Goal: Transaction & Acquisition: Purchase product/service

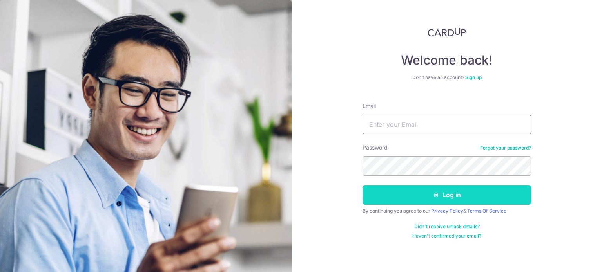
type input "alchemypharm@hotmail.com"
click at [459, 198] on button "Log in" at bounding box center [446, 195] width 168 height 20
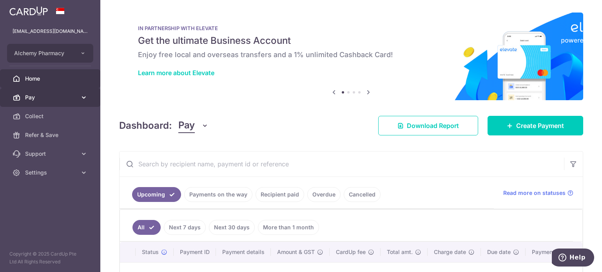
click at [58, 100] on span "Pay" at bounding box center [51, 98] width 52 height 8
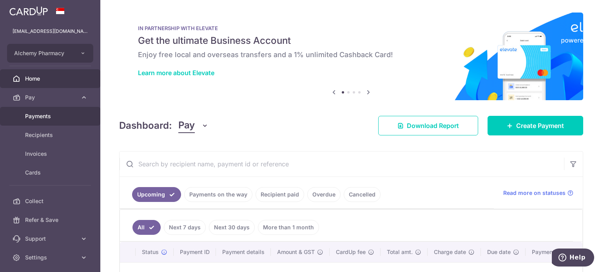
click at [49, 117] on span "Payments" at bounding box center [51, 116] width 52 height 8
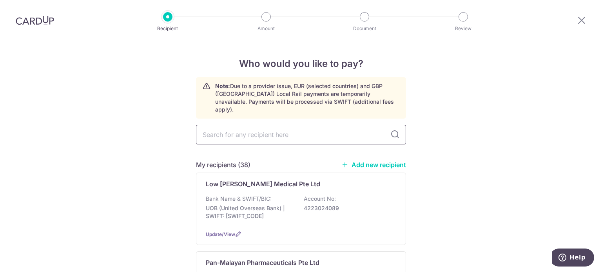
drag, startPoint x: 0, startPoint y: 0, endPoint x: 235, endPoint y: 132, distance: 269.7
click at [235, 132] on input "text" at bounding box center [301, 135] width 210 height 20
type input "dch"
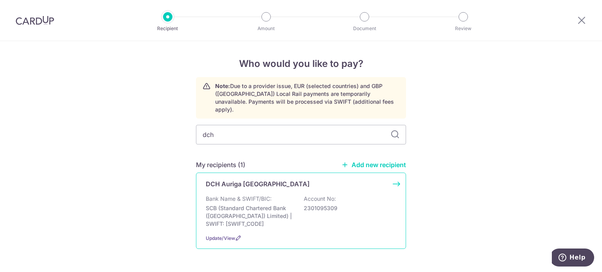
click at [241, 179] on p "DCH Auriga Singapore" at bounding box center [258, 183] width 104 height 9
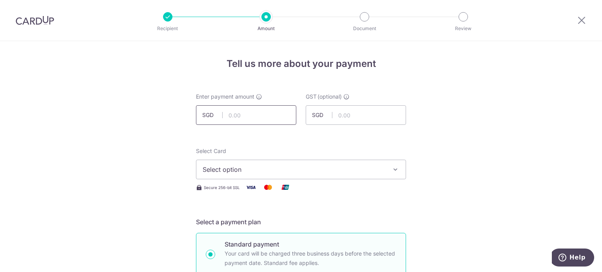
click at [227, 113] on input "text" at bounding box center [246, 115] width 100 height 20
type input "672.77"
click at [262, 114] on input "672.77" at bounding box center [246, 115] width 100 height 20
click at [236, 168] on span "Select option" at bounding box center [294, 169] width 183 height 9
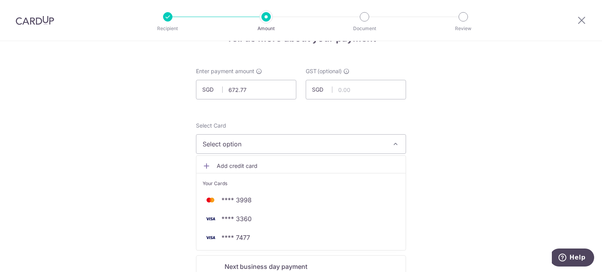
scroll to position [39, 0]
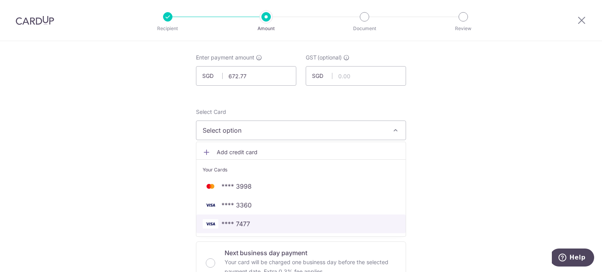
click at [243, 225] on span "**** 7477" at bounding box center [235, 223] width 29 height 9
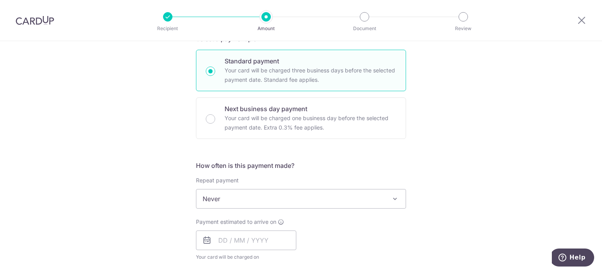
scroll to position [196, 0]
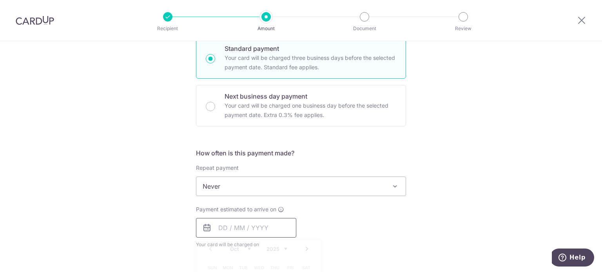
click at [224, 224] on input "text" at bounding box center [246, 228] width 100 height 20
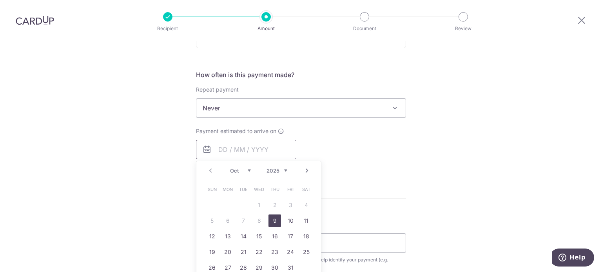
scroll to position [313, 0]
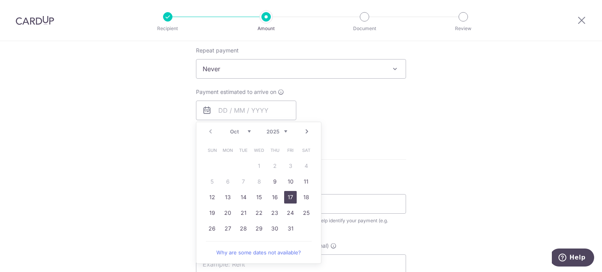
click at [287, 196] on link "17" at bounding box center [290, 197] width 13 height 13
type input "17/10/2025"
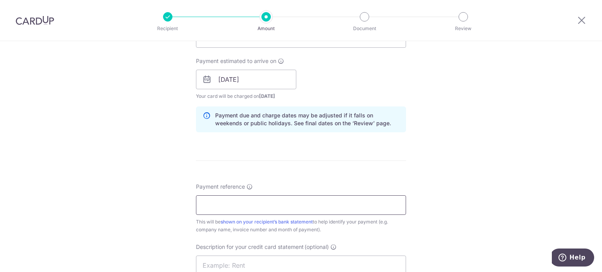
scroll to position [392, 0]
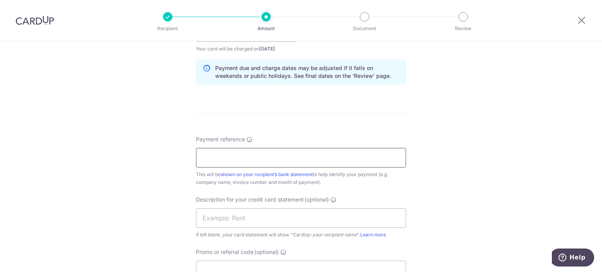
click at [234, 163] on input "Payment reference" at bounding box center [301, 158] width 210 height 20
click at [369, 123] on form "Enter payment amount SGD 672.77 672.77 GST (optional) SGD Select Card **** 7477…" at bounding box center [301, 53] width 210 height 705
click at [258, 159] on input "Payment reference" at bounding box center [301, 158] width 210 height 20
type input "Alchemy Pharmacy inv July"
click at [249, 215] on input "text" at bounding box center [301, 218] width 210 height 20
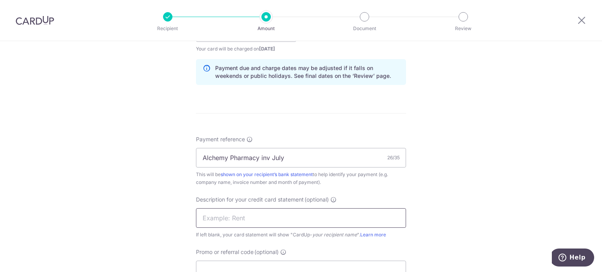
type input "inv July DCH"
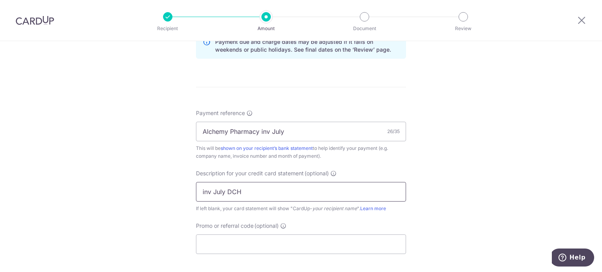
scroll to position [431, 0]
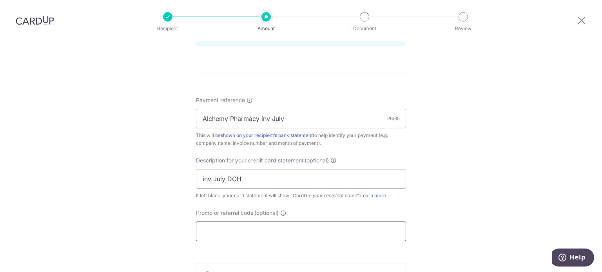
click at [245, 224] on input "Promo or referral code (optional)" at bounding box center [301, 232] width 210 height 20
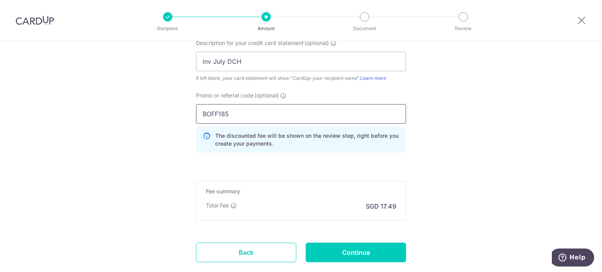
scroll to position [588, 0]
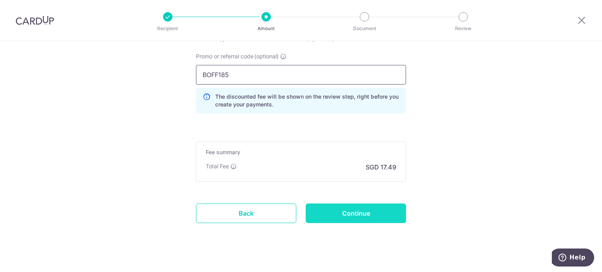
type input "BOFF185"
click at [350, 216] on input "Continue" at bounding box center [356, 214] width 100 height 20
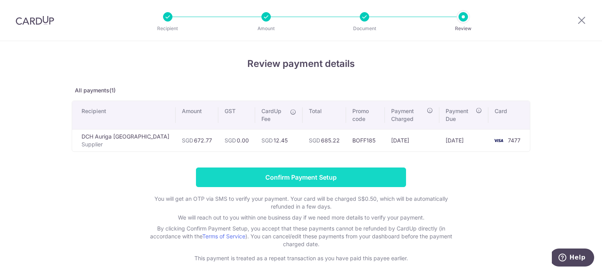
click at [312, 174] on input "Confirm Payment Setup" at bounding box center [301, 178] width 210 height 20
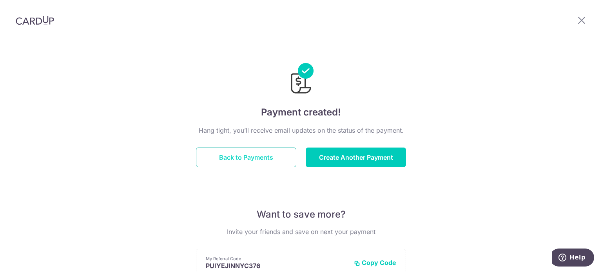
click at [257, 161] on button "Back to Payments" at bounding box center [246, 158] width 100 height 20
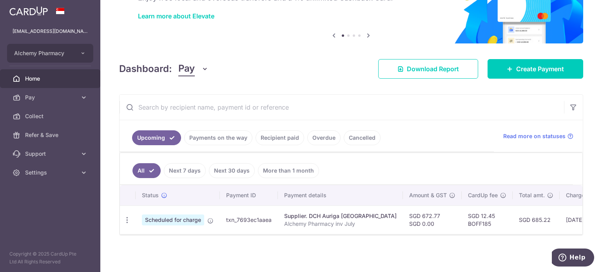
scroll to position [60, 0]
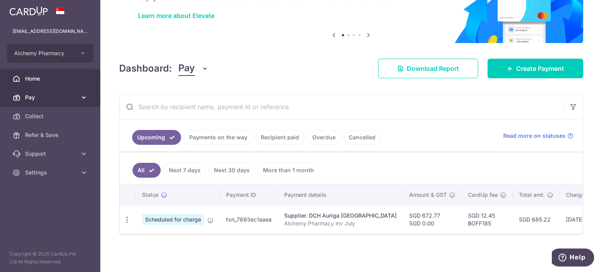
click at [45, 100] on span "Pay" at bounding box center [51, 98] width 52 height 8
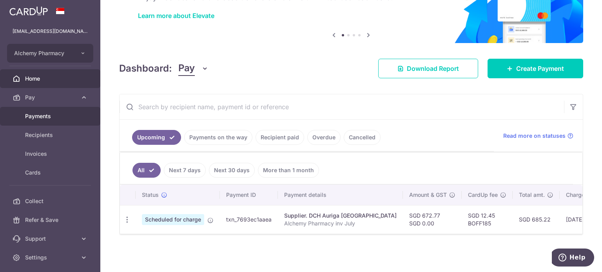
click at [45, 113] on span "Payments" at bounding box center [51, 116] width 52 height 8
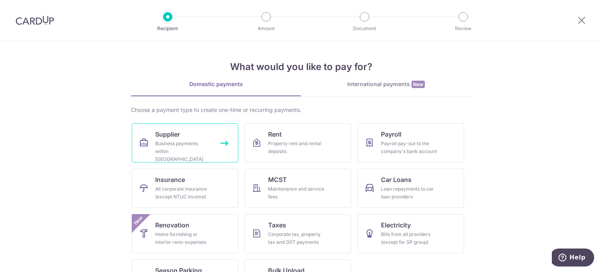
click at [175, 133] on span "Supplier" at bounding box center [167, 134] width 25 height 9
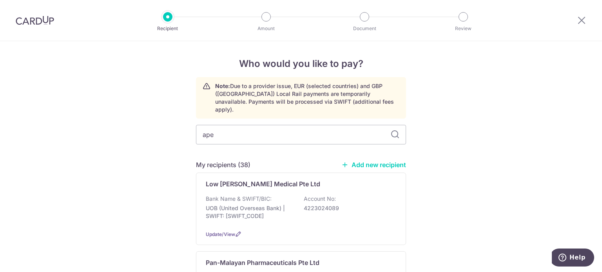
type input "apex"
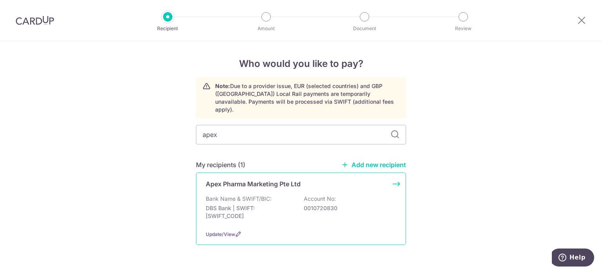
click at [261, 179] on p "Apex Pharma Marketing Pte Ltd" at bounding box center [253, 183] width 95 height 9
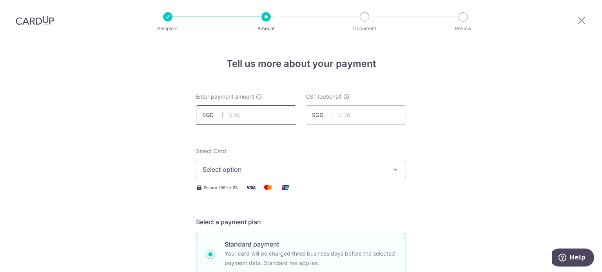
click at [225, 118] on input "text" at bounding box center [246, 115] width 100 height 20
type input "835.95"
click at [257, 117] on input "835.95" at bounding box center [246, 115] width 100 height 20
click at [230, 115] on input "835.95" at bounding box center [246, 115] width 100 height 20
click at [232, 115] on input "835.95" at bounding box center [246, 115] width 100 height 20
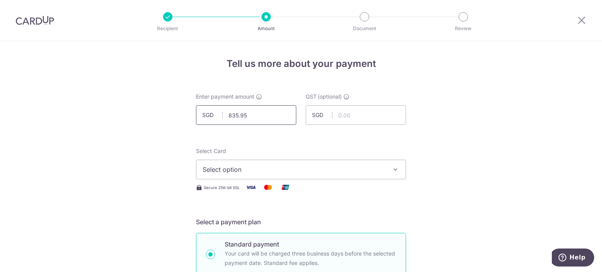
click at [235, 115] on input "835.95" at bounding box center [246, 115] width 100 height 20
click at [223, 176] on button "Select option" at bounding box center [301, 170] width 210 height 20
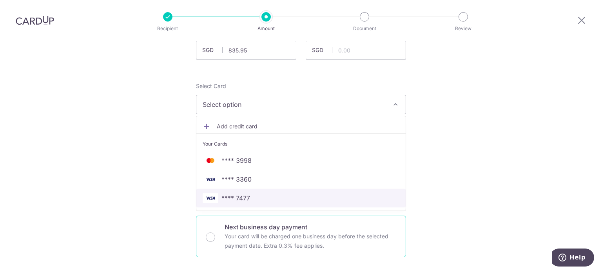
scroll to position [118, 0]
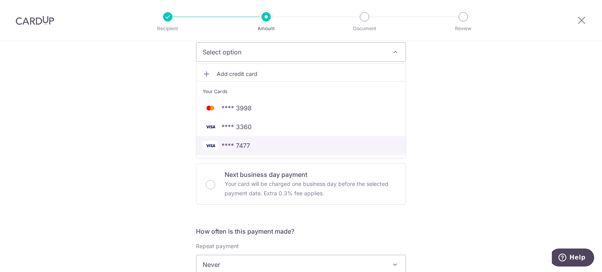
click at [243, 145] on span "**** 7477" at bounding box center [235, 145] width 29 height 9
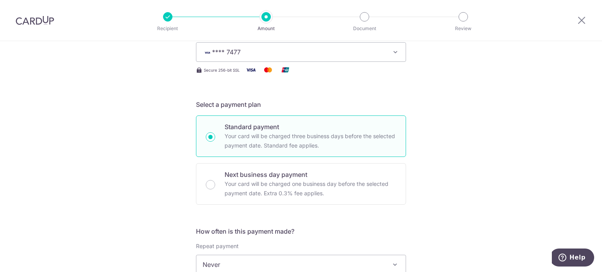
scroll to position [196, 0]
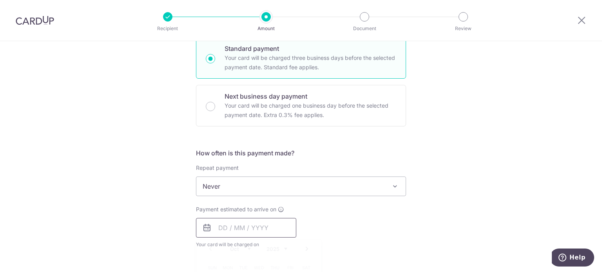
click at [218, 224] on input "text" at bounding box center [246, 228] width 100 height 20
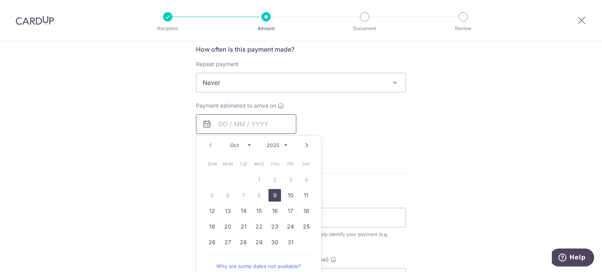
scroll to position [313, 0]
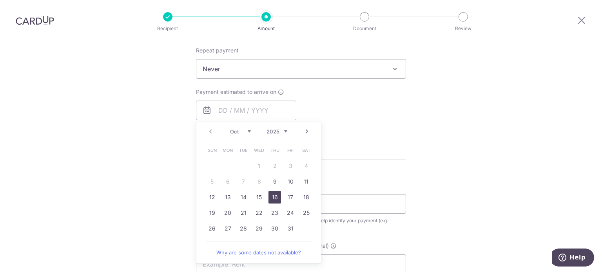
click at [275, 194] on link "16" at bounding box center [274, 197] width 13 height 13
type input "16/10/2025"
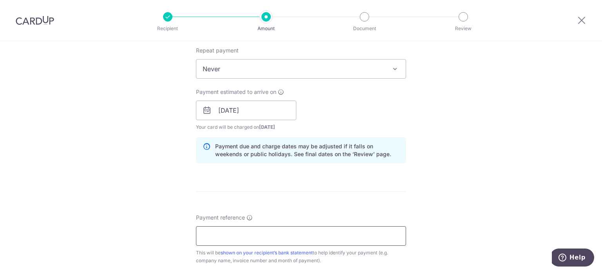
click at [253, 233] on input "Payment reference" at bounding box center [301, 236] width 210 height 20
type input "Alchemy Pharmacy inv July"
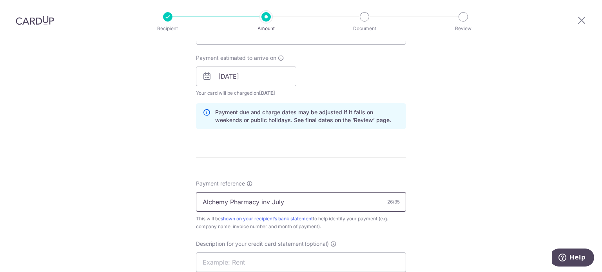
scroll to position [392, 0]
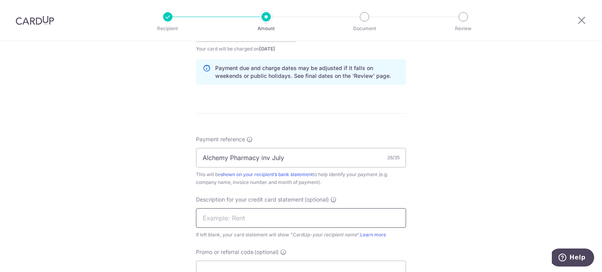
click at [245, 220] on input "text" at bounding box center [301, 218] width 210 height 20
drag, startPoint x: 252, startPoint y: 219, endPoint x: 227, endPoint y: 213, distance: 25.0
click at [226, 217] on input "inv July DCH" at bounding box center [301, 218] width 210 height 20
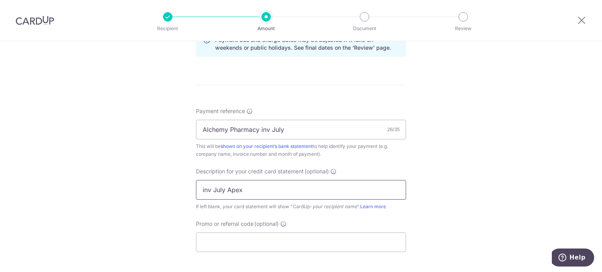
scroll to position [431, 0]
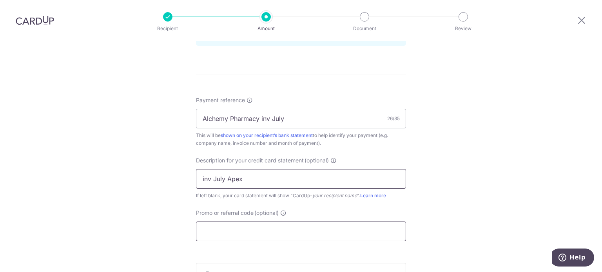
type input "inv July Apex"
click at [234, 225] on input "Promo or referral code (optional)" at bounding box center [301, 232] width 210 height 20
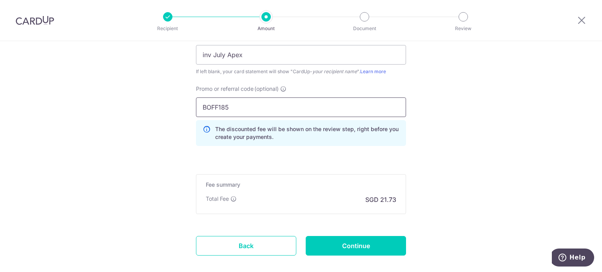
scroll to position [588, 0]
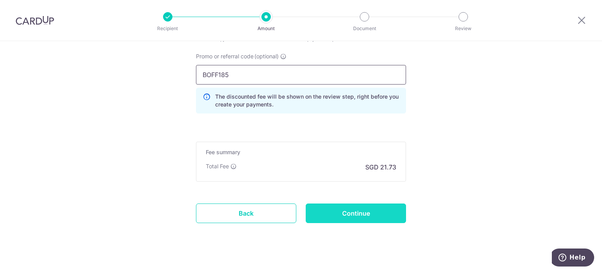
type input "BOFF185"
click at [366, 211] on input "Continue" at bounding box center [356, 214] width 100 height 20
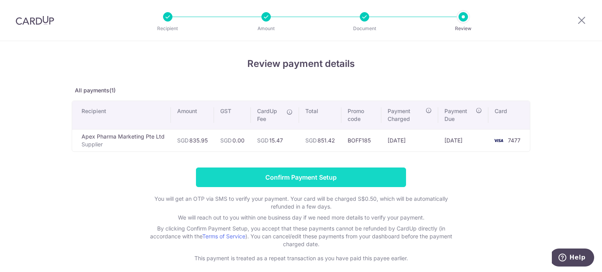
click at [328, 178] on input "Confirm Payment Setup" at bounding box center [301, 178] width 210 height 20
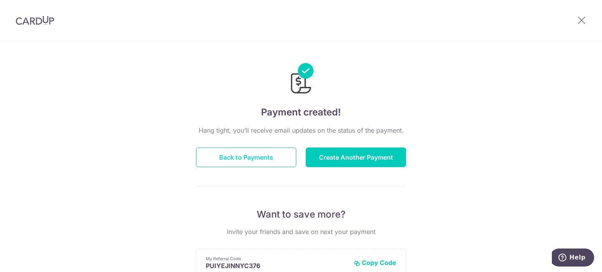
click at [250, 155] on button "Back to Payments" at bounding box center [246, 158] width 100 height 20
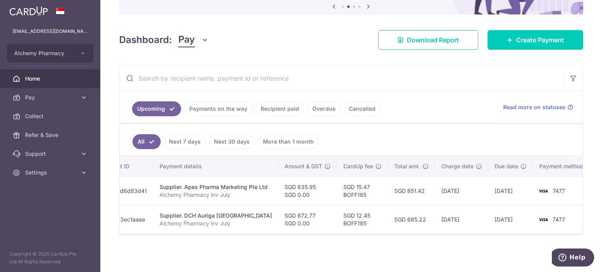
scroll to position [0, 132]
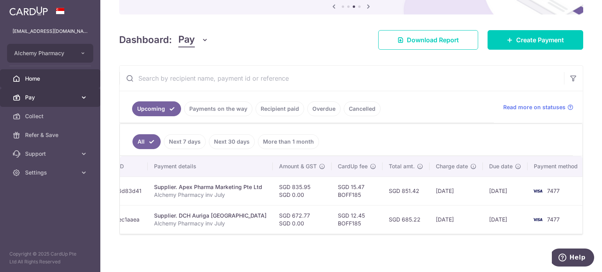
click at [32, 98] on span "Pay" at bounding box center [51, 98] width 52 height 8
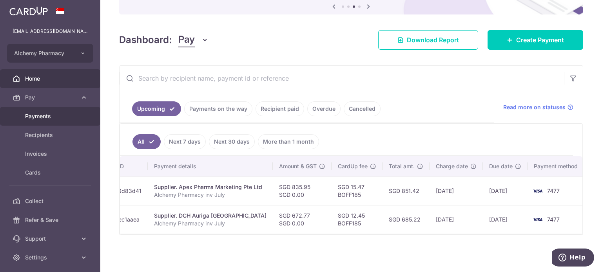
click at [42, 114] on span "Payments" at bounding box center [51, 116] width 52 height 8
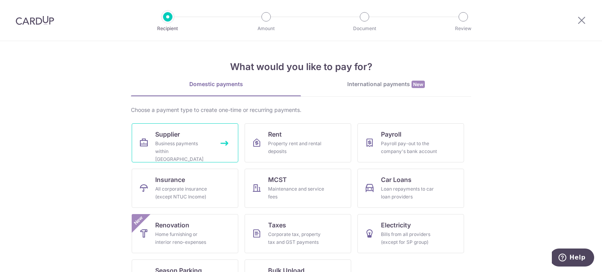
click at [157, 142] on div "Business payments within Singapore" at bounding box center [183, 152] width 56 height 24
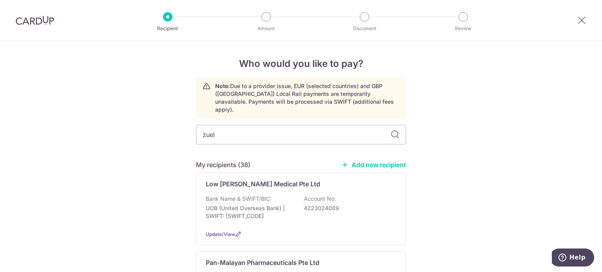
type input "zuell"
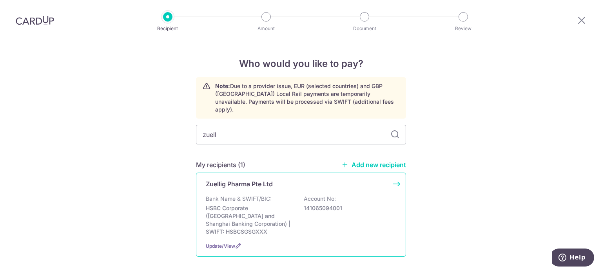
click at [230, 179] on p "Zuellig Pharma Pte Ltd" at bounding box center [239, 183] width 67 height 9
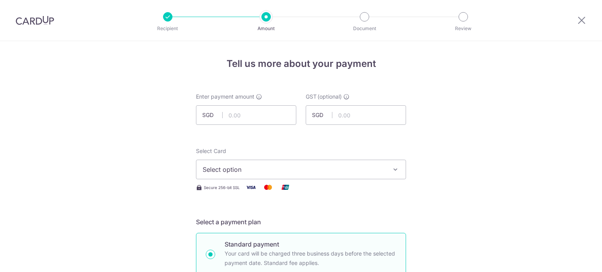
click at [228, 116] on input "text" at bounding box center [246, 115] width 100 height 20
click at [228, 117] on input "5564.79" at bounding box center [246, 115] width 100 height 20
click at [232, 116] on input "5564.79" at bounding box center [246, 115] width 100 height 20
click at [236, 116] on input "5564.79" at bounding box center [246, 115] width 100 height 20
click at [228, 115] on input "5564.79" at bounding box center [246, 115] width 100 height 20
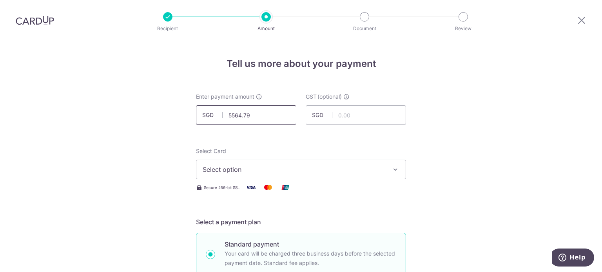
click at [232, 116] on input "5564.79" at bounding box center [246, 115] width 100 height 20
click at [235, 116] on input "5564.79" at bounding box center [246, 115] width 100 height 20
click at [239, 116] on input "5564.79" at bounding box center [246, 115] width 100 height 20
type input "5,564.79"
click at [231, 167] on span "Select option" at bounding box center [294, 169] width 183 height 9
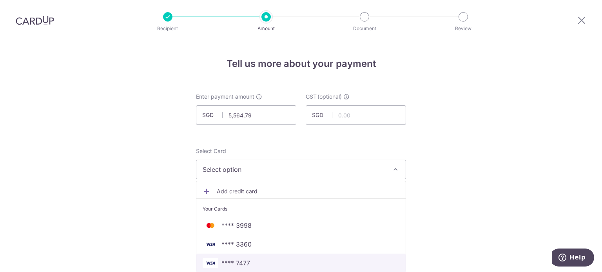
drag, startPoint x: 236, startPoint y: 265, endPoint x: 239, endPoint y: 258, distance: 7.9
click at [236, 265] on span "**** 7477" at bounding box center [235, 263] width 29 height 9
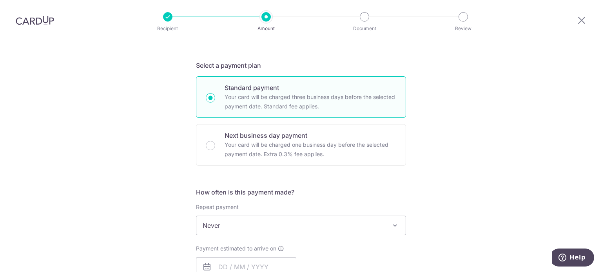
scroll to position [235, 0]
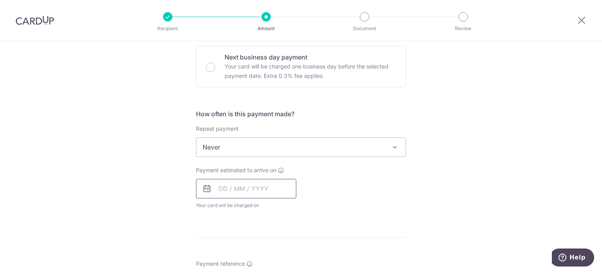
click at [221, 188] on input "text" at bounding box center [246, 189] width 100 height 20
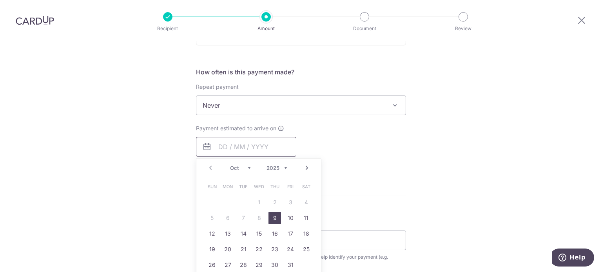
scroll to position [313, 0]
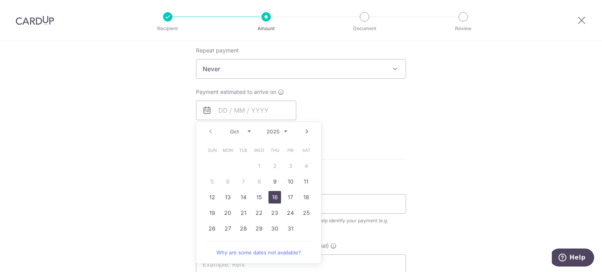
click at [271, 196] on link "16" at bounding box center [274, 197] width 13 height 13
type input "[DATE]"
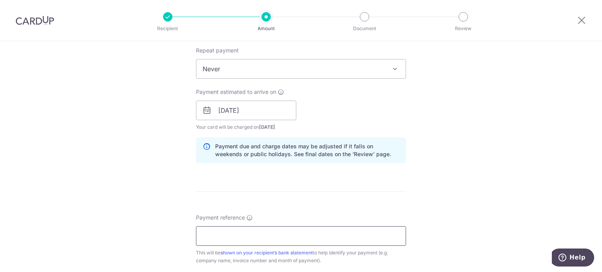
click at [234, 233] on input "Payment reference" at bounding box center [301, 236] width 210 height 20
type input "Alchemy Pharmacy inv July"
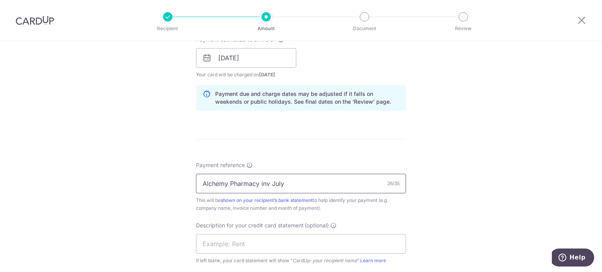
scroll to position [431, 0]
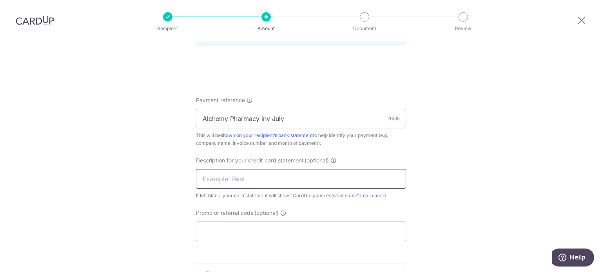
click at [233, 183] on input "text" at bounding box center [301, 179] width 210 height 20
type input "invJuly Zuellig"
click at [239, 230] on input "Promo or referral code (optional)" at bounding box center [301, 232] width 210 height 20
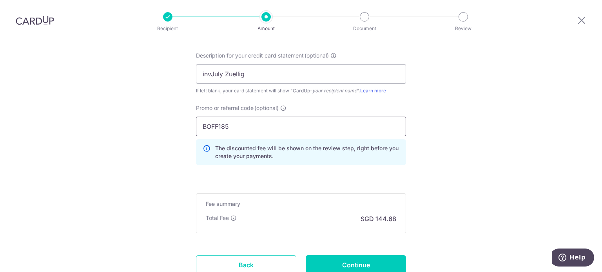
scroll to position [549, 0]
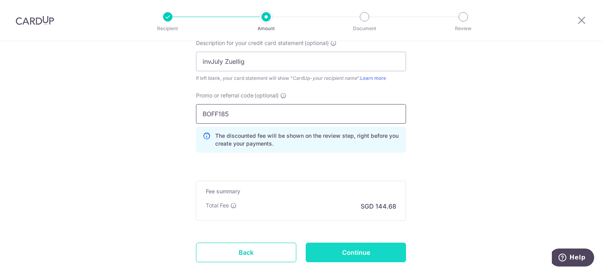
type input "BOFF185"
click at [380, 250] on input "Continue" at bounding box center [356, 253] width 100 height 20
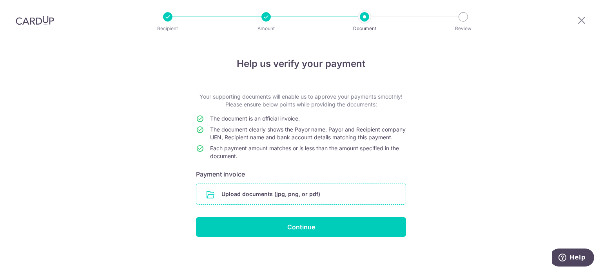
click at [236, 202] on input "file" at bounding box center [300, 194] width 209 height 20
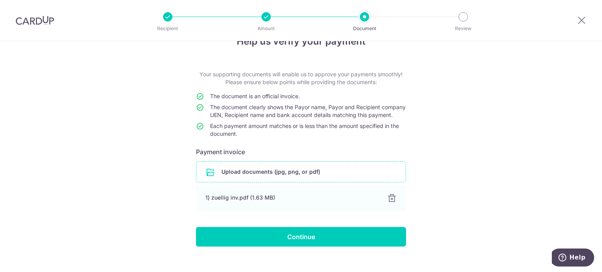
scroll to position [41, 0]
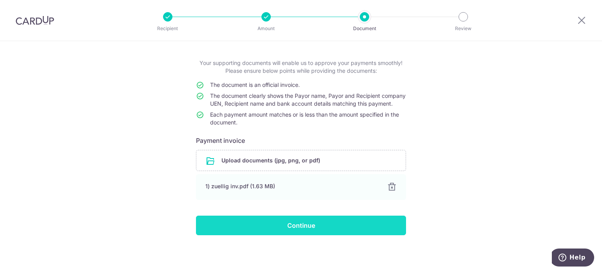
click at [229, 226] on input "Continue" at bounding box center [301, 226] width 210 height 20
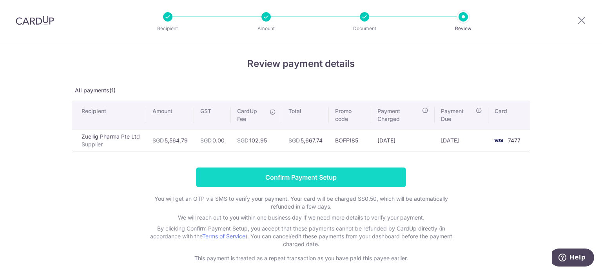
click at [243, 180] on input "Confirm Payment Setup" at bounding box center [301, 178] width 210 height 20
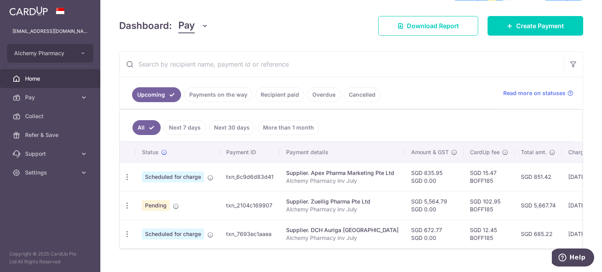
scroll to position [117, 0]
